Goal: Transaction & Acquisition: Download file/media

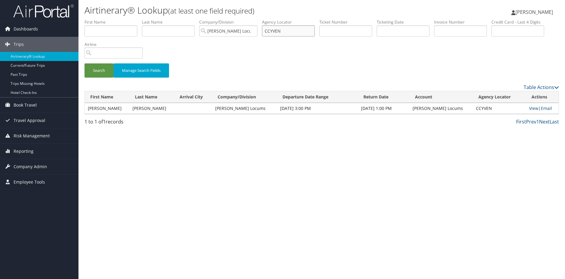
click at [287, 33] on input "CCYVEN" at bounding box center [288, 30] width 53 height 11
click at [362, 31] on input "text" at bounding box center [345, 30] width 53 height 11
paste input "01673247076362"
click at [84, 63] on button "Search" at bounding box center [98, 70] width 29 height 14
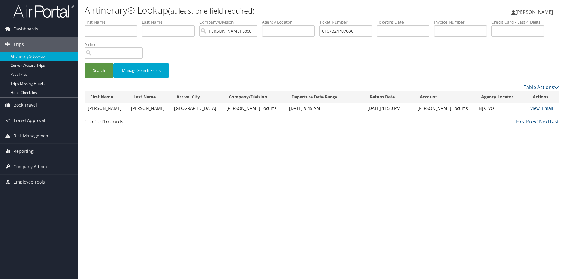
click at [530, 109] on link "View" at bounding box center [534, 108] width 9 height 6
click at [339, 28] on input "0167324707636" at bounding box center [345, 30] width 53 height 11
paste input "502"
type input "0167324707650"
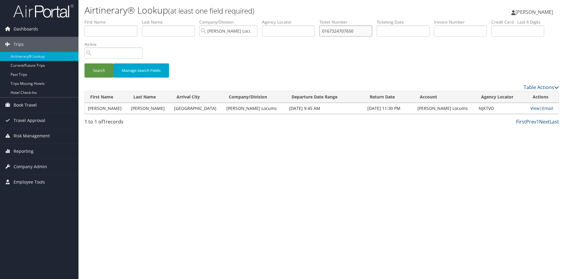
click at [84, 63] on button "Search" at bounding box center [98, 70] width 29 height 14
click at [530, 109] on link "View" at bounding box center [534, 108] width 9 height 6
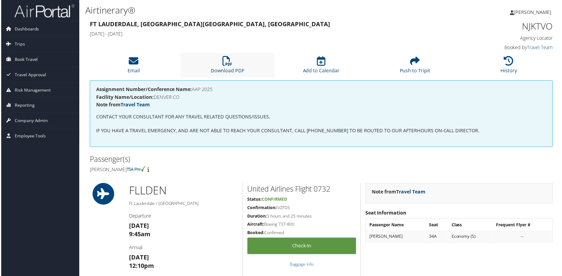
click at [233, 66] on li "Download PDF" at bounding box center [227, 65] width 94 height 24
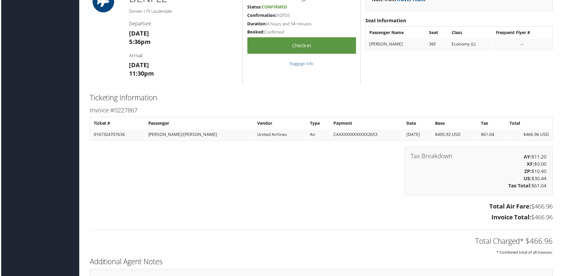
scroll to position [437, 0]
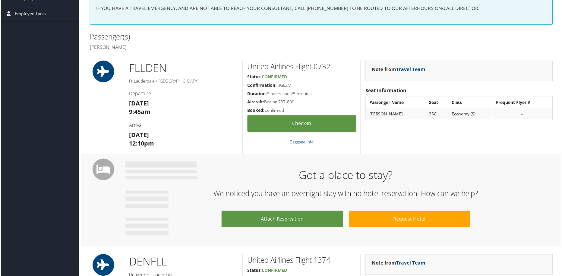
scroll to position [14, 0]
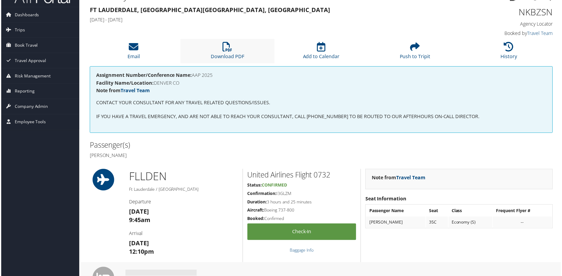
click at [222, 52] on li "Download PDF" at bounding box center [227, 51] width 94 height 24
